Goal: Information Seeking & Learning: Learn about a topic

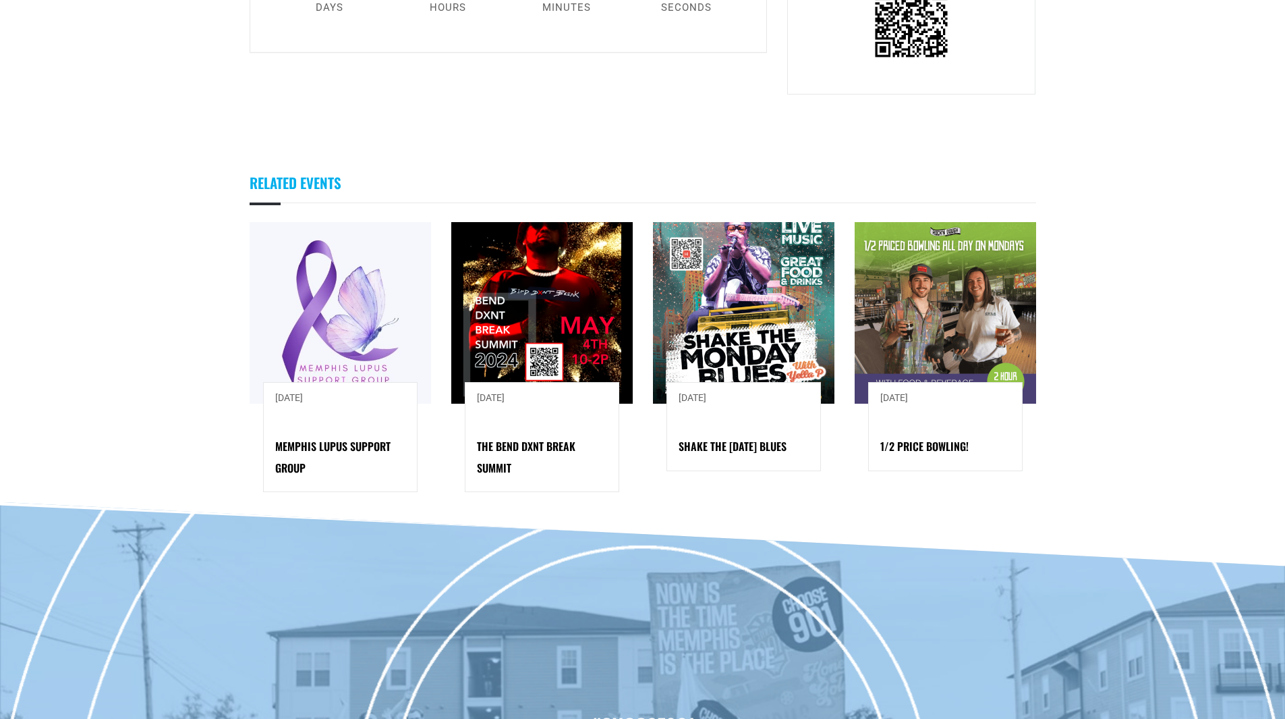
scroll to position [337, 0]
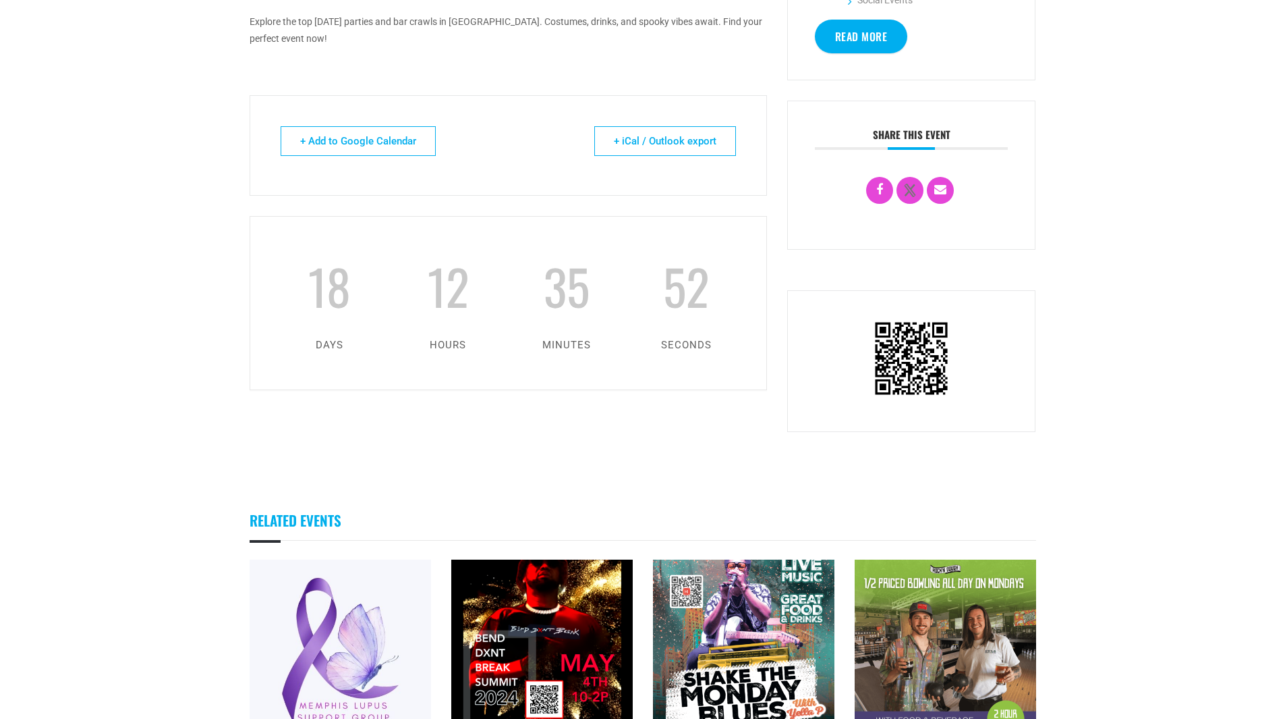
drag, startPoint x: 174, startPoint y: 299, endPoint x: 86, endPoint y: 16, distance: 296.8
click at [125, 240] on body "About Contact Us Donate Shop Blog Guides Jobs Events Get Choose901 Emails Searc…" at bounding box center [642, 464] width 1285 height 1602
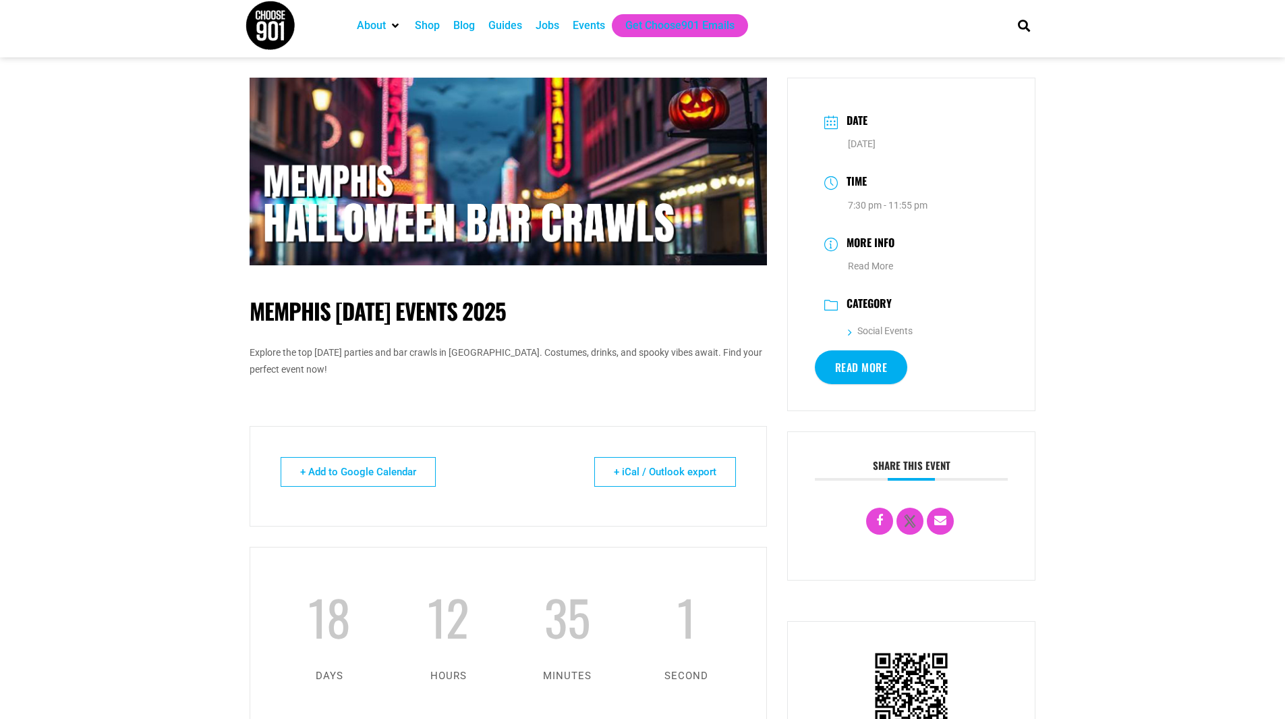
scroll to position [0, 0]
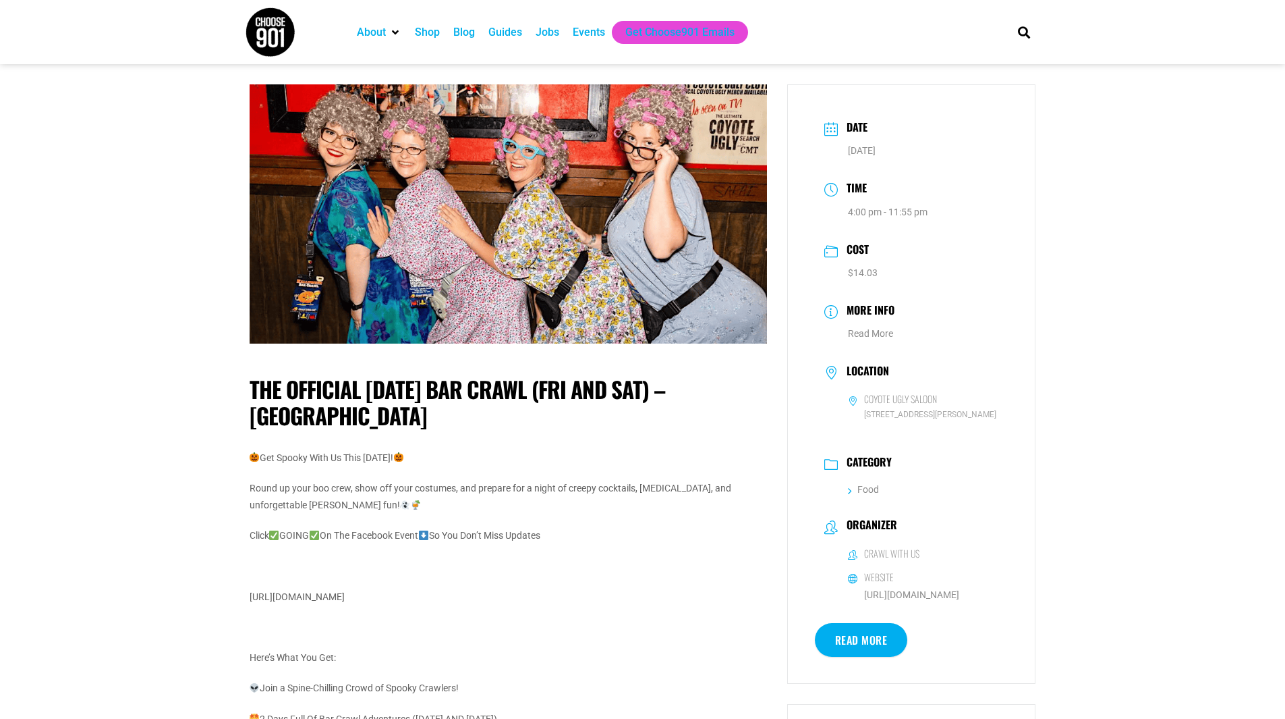
drag, startPoint x: 229, startPoint y: 376, endPoint x: 224, endPoint y: 370, distance: 8.1
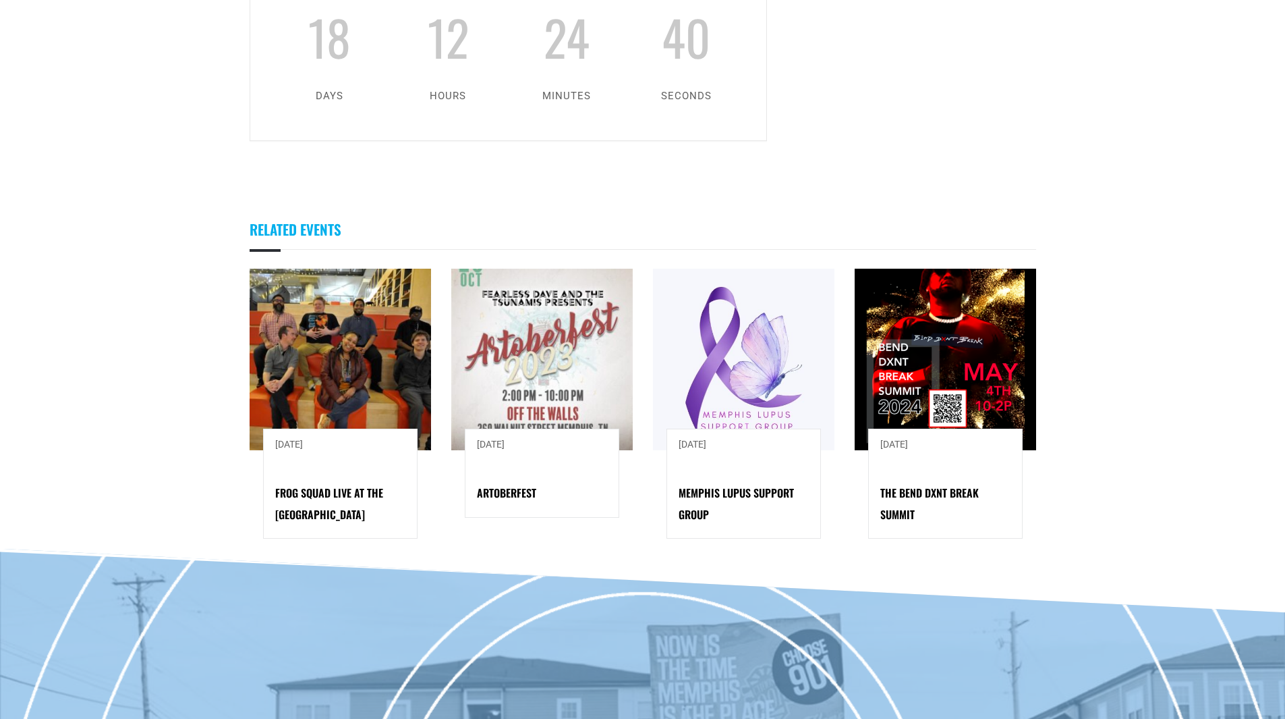
drag, startPoint x: 208, startPoint y: 292, endPoint x: 172, endPoint y: 209, distance: 90.6
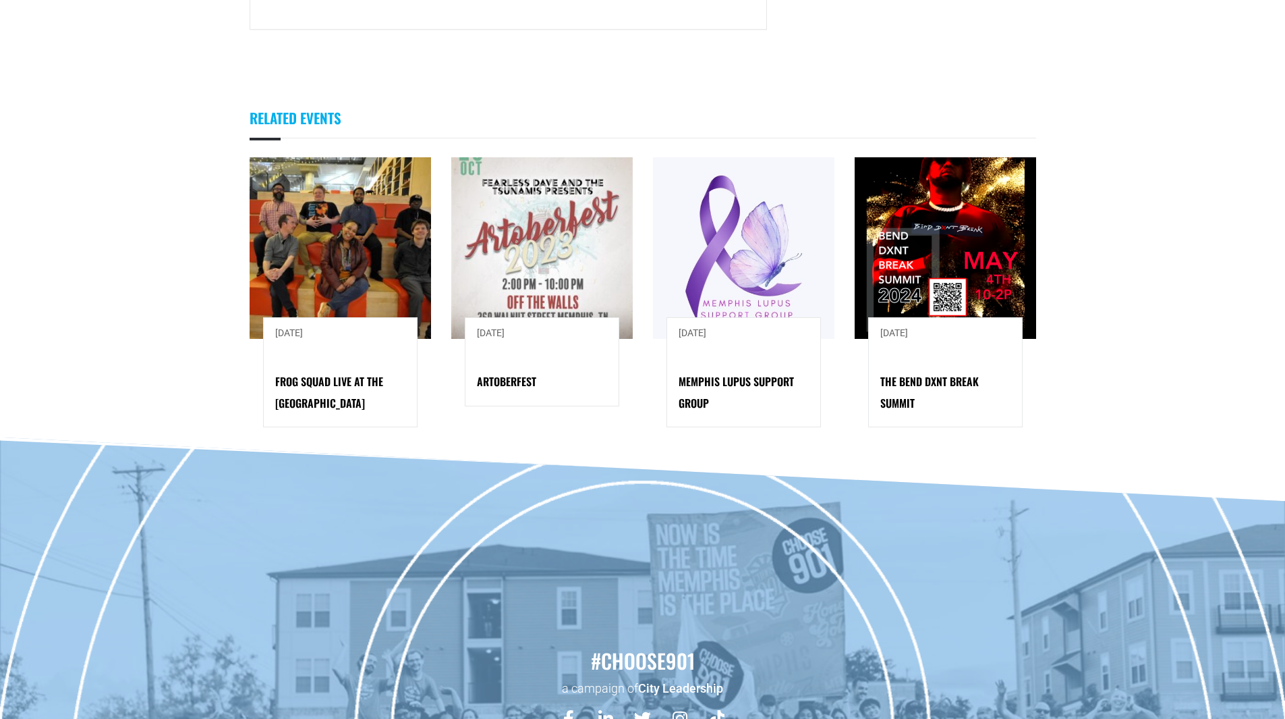
scroll to position [1735, 0]
